Goal: Information Seeking & Learning: Learn about a topic

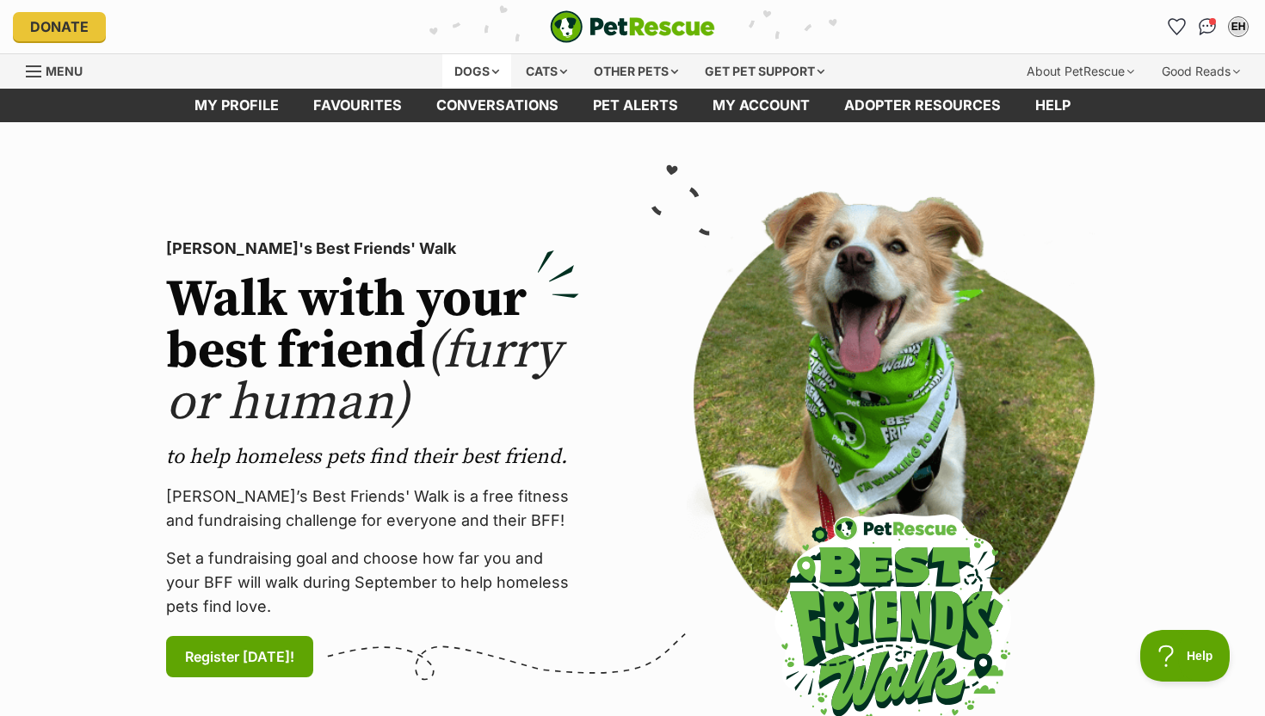
click at [467, 56] on div "Dogs" at bounding box center [476, 71] width 69 height 34
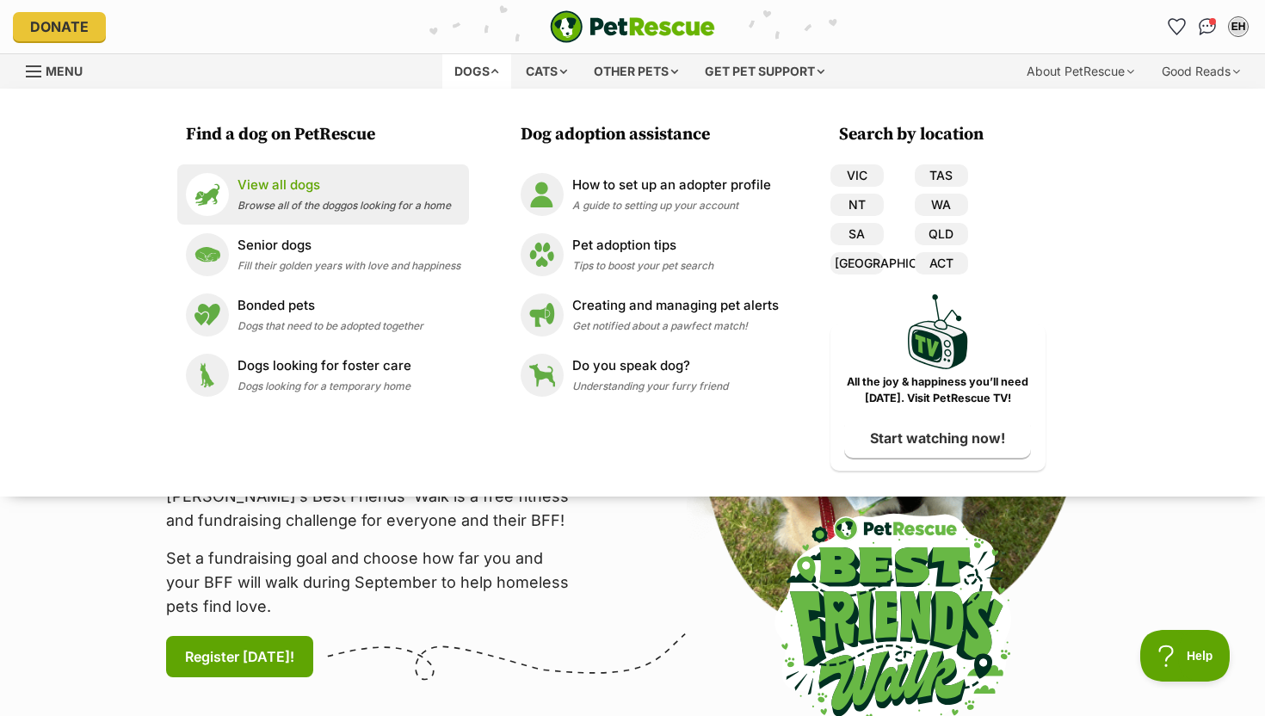
click at [341, 206] on span "Browse all of the doggos looking for a home" at bounding box center [344, 205] width 213 height 13
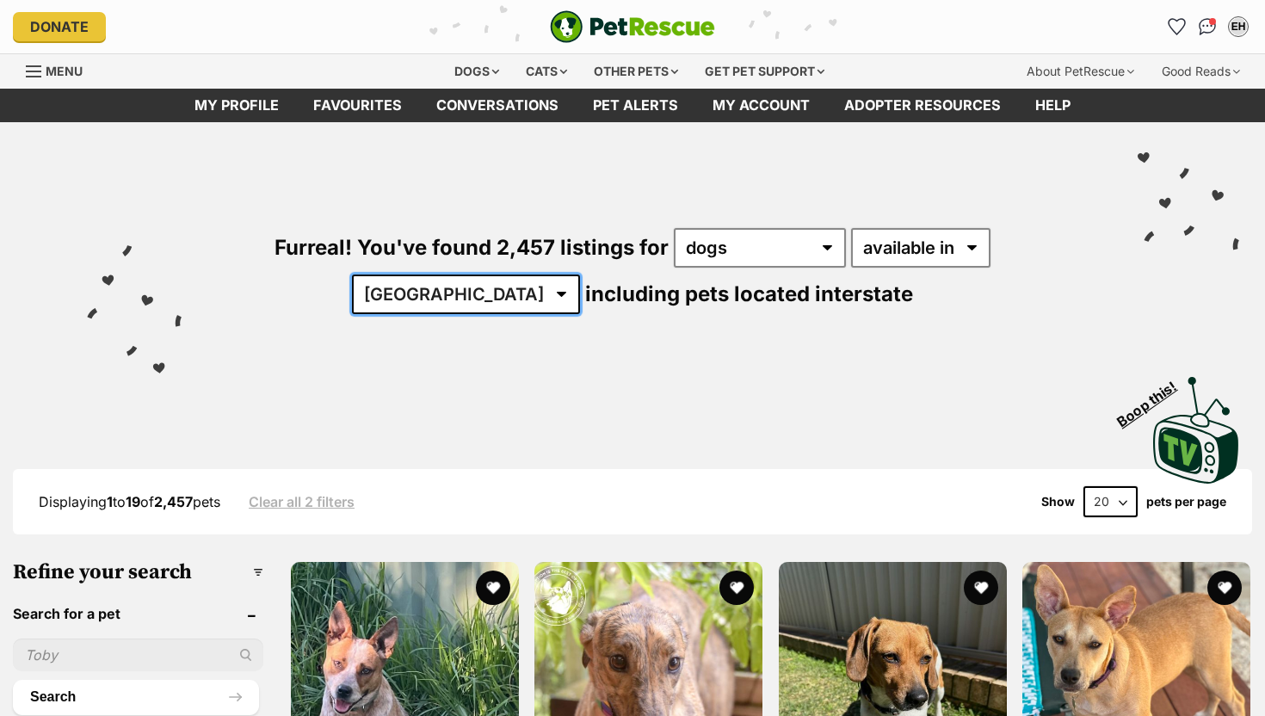
click at [580, 275] on select "Australia ACT NSW NT QLD SA TAS VIC WA" at bounding box center [466, 295] width 228 height 40
select select "[GEOGRAPHIC_DATA]"
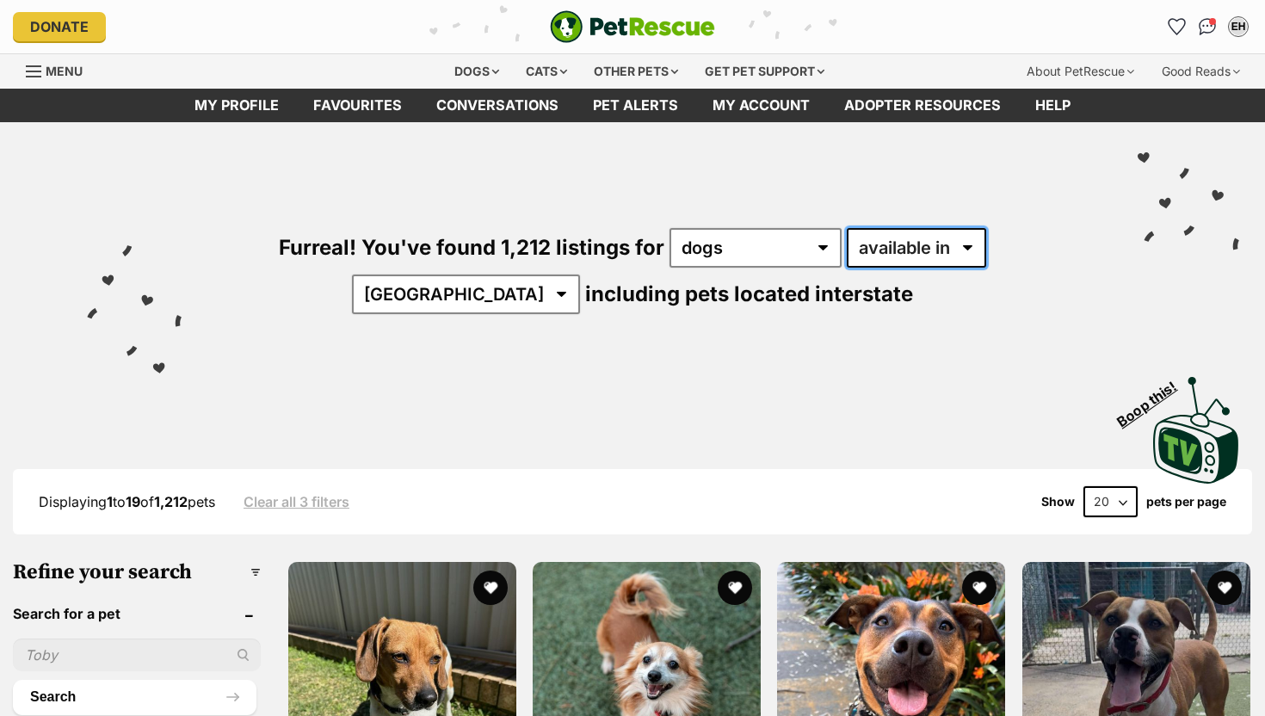
click at [878, 233] on select "available in located in" at bounding box center [916, 248] width 139 height 40
select select "disabled"
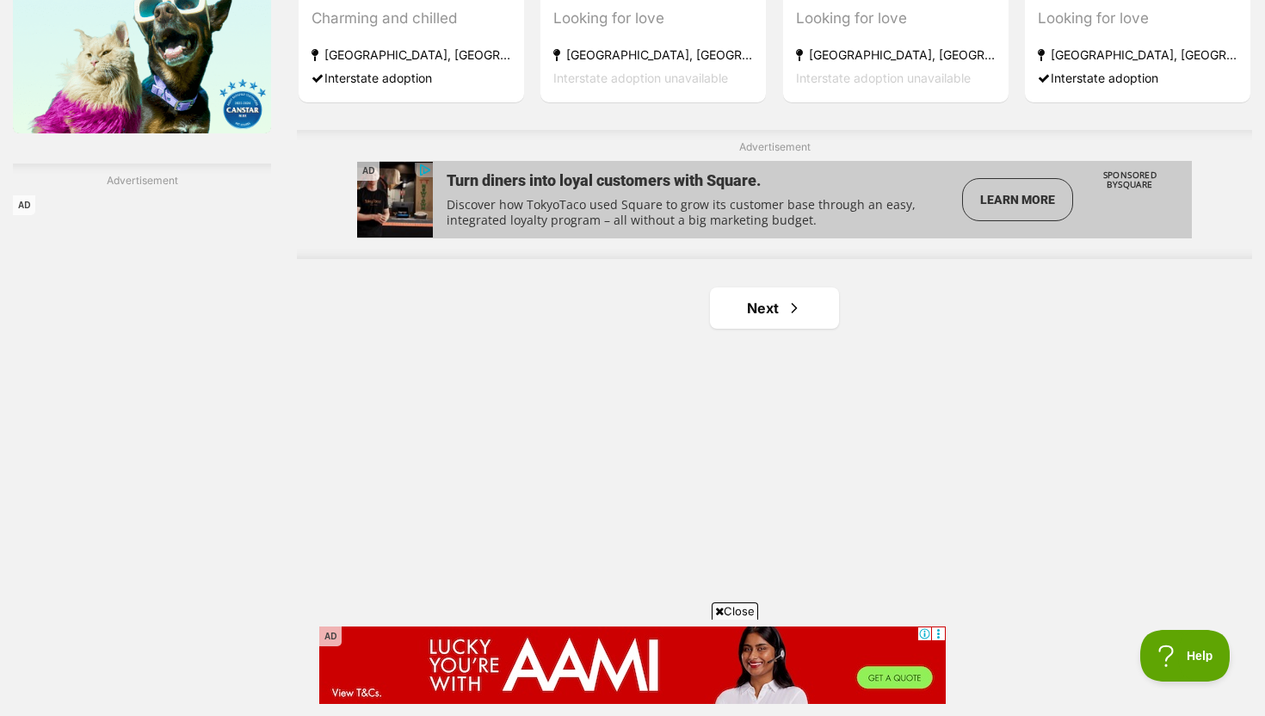
scroll to position [2986, 0]
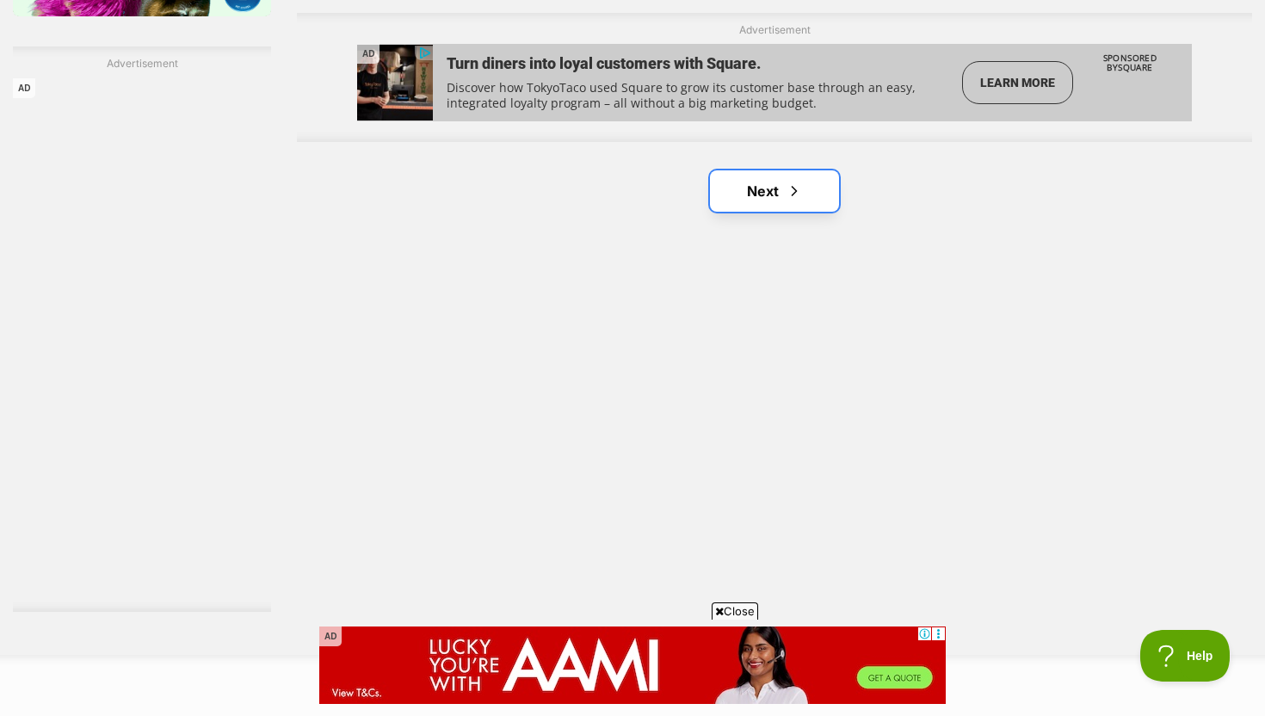
click at [822, 170] on link "Next" at bounding box center [774, 190] width 129 height 41
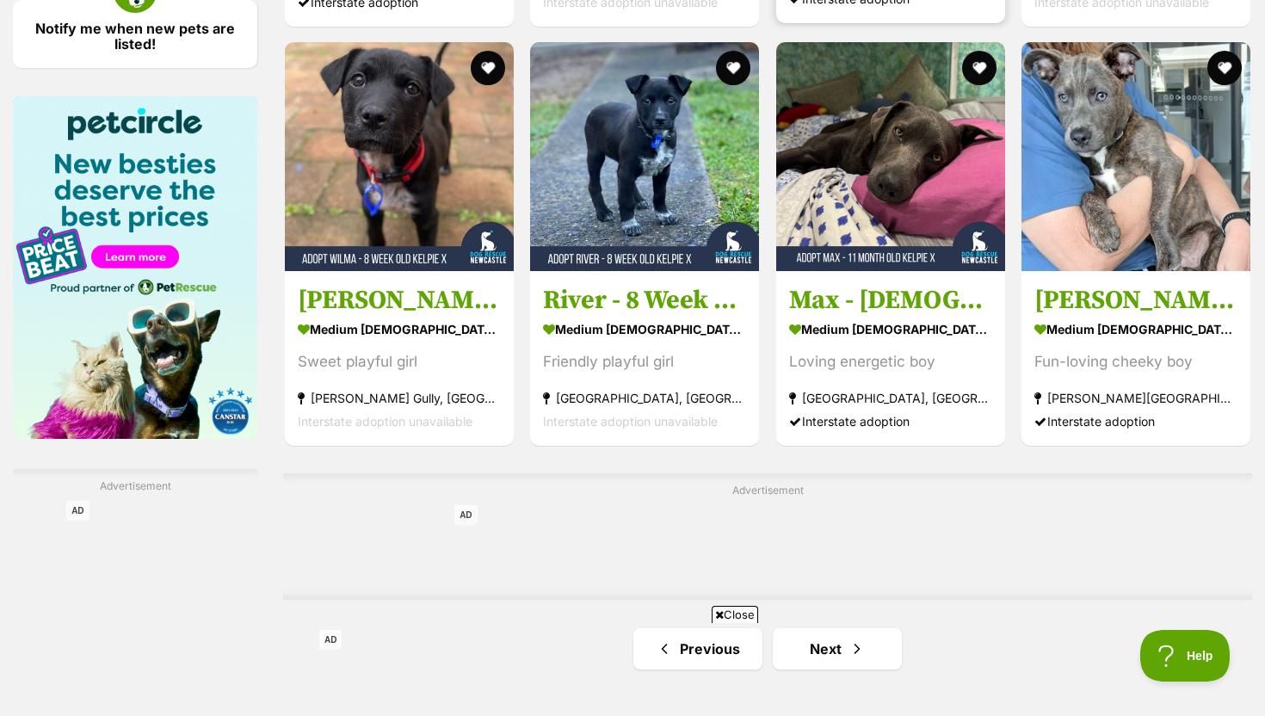
scroll to position [2924, 0]
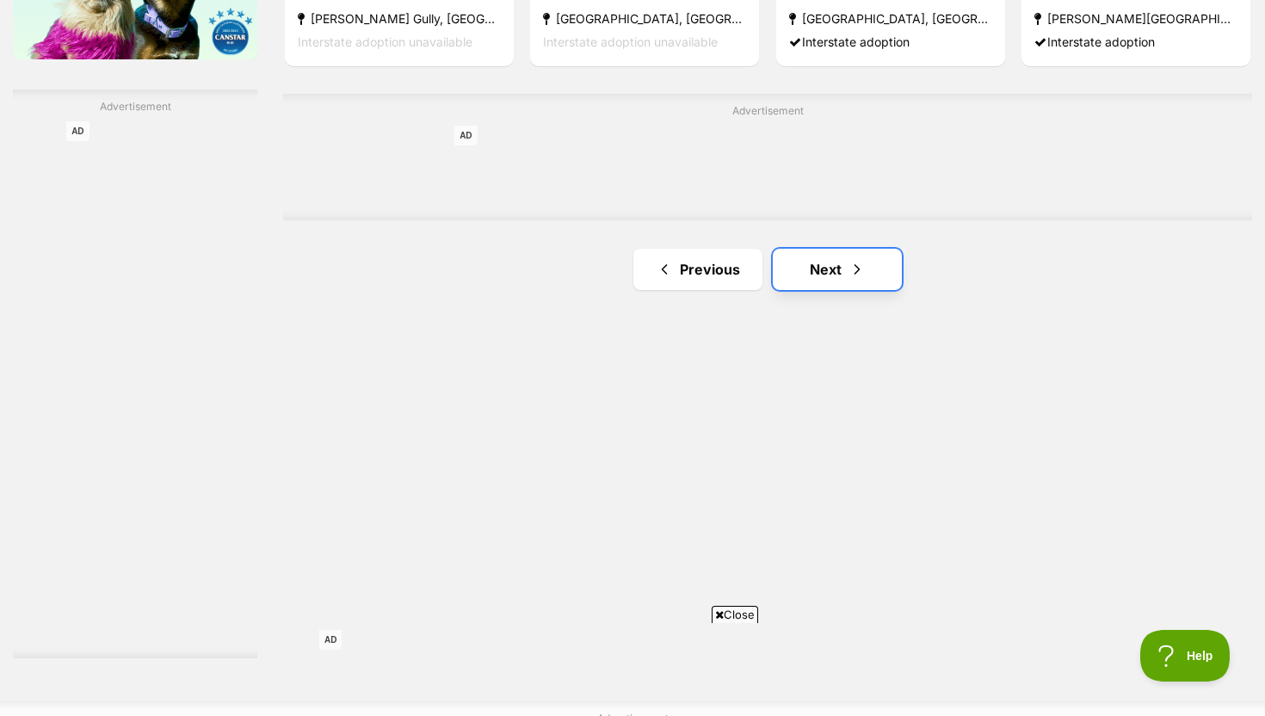
click at [836, 249] on link "Next" at bounding box center [837, 269] width 129 height 41
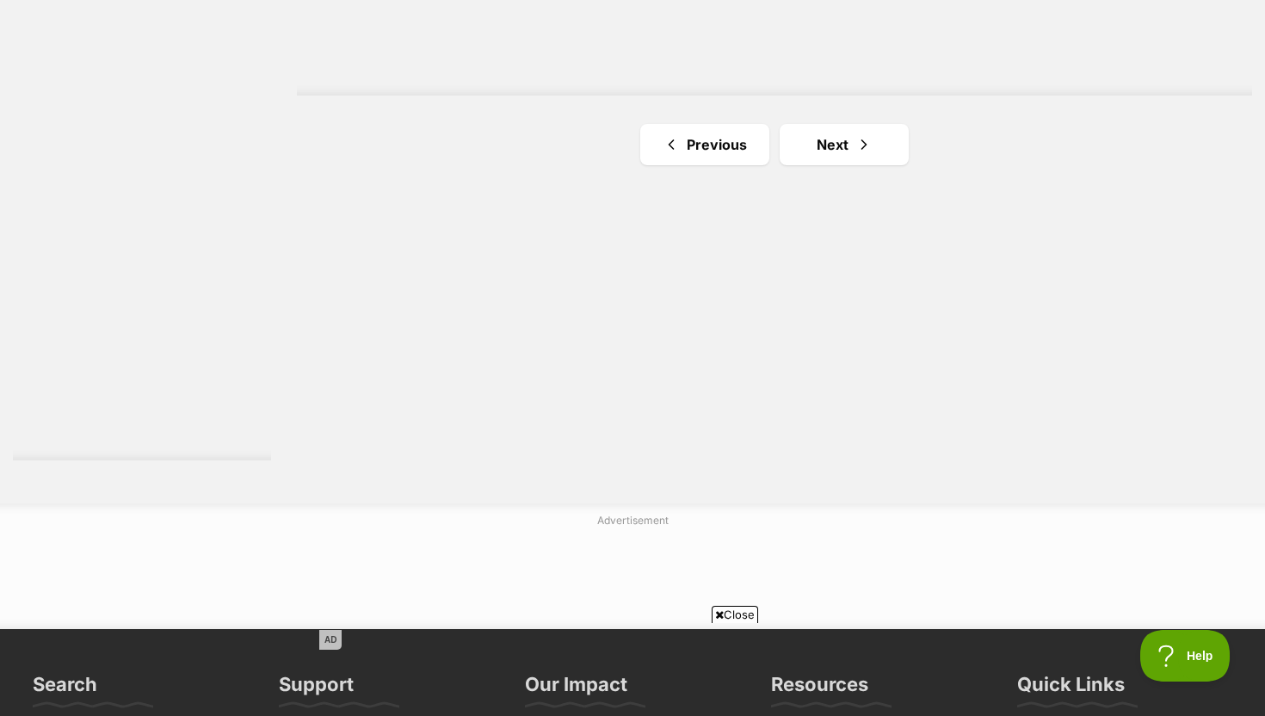
scroll to position [3194, 0]
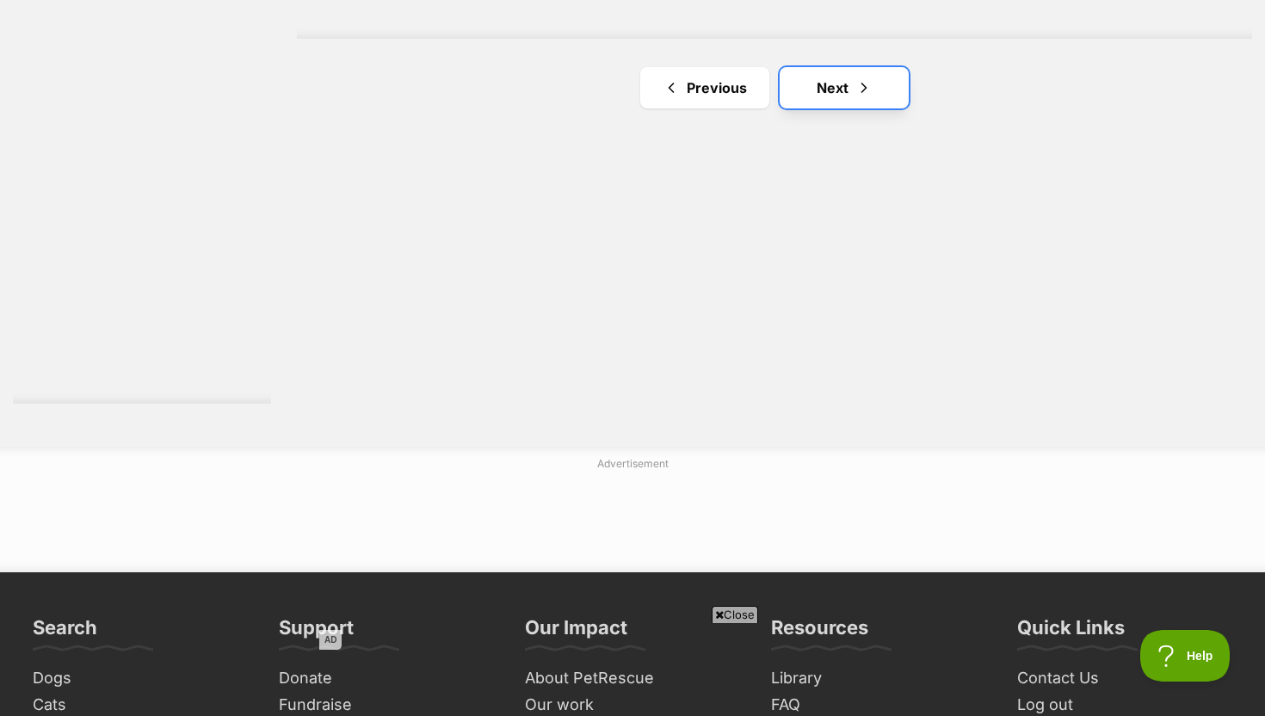
click at [830, 67] on link "Next" at bounding box center [844, 87] width 129 height 41
